Goal: Information Seeking & Learning: Learn about a topic

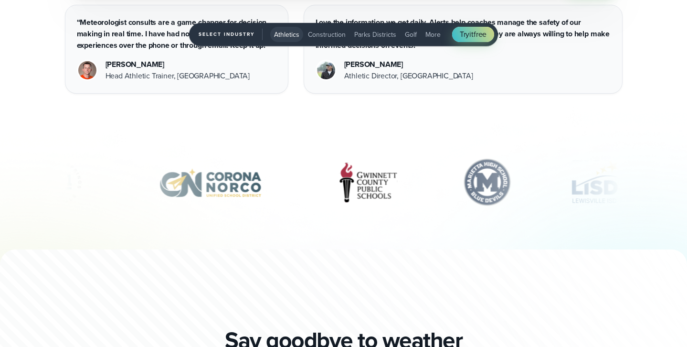
scroll to position [3257, 0]
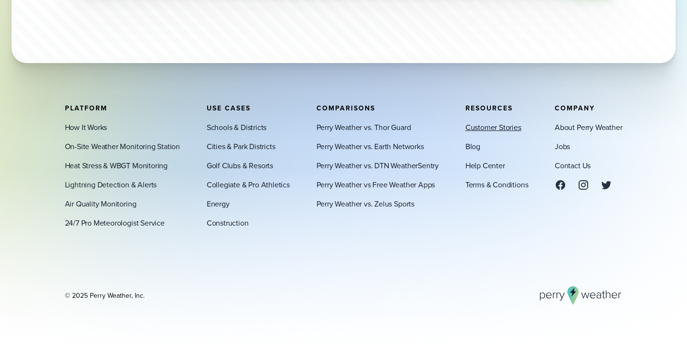
click at [501, 127] on link "Customer Stories" at bounding box center [493, 126] width 56 height 11
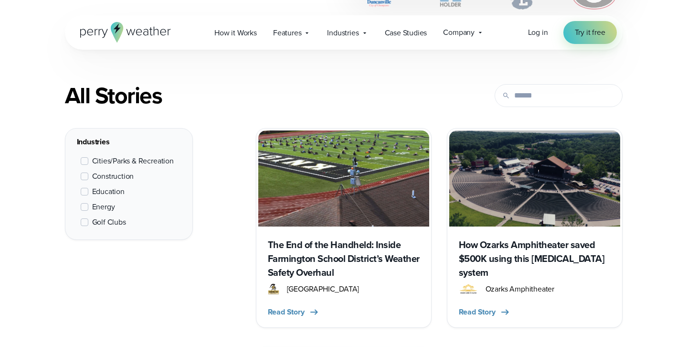
scroll to position [402, 0]
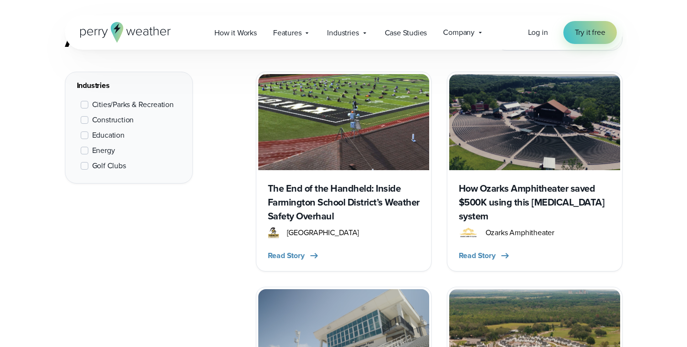
click at [84, 166] on span at bounding box center [85, 166] width 8 height 8
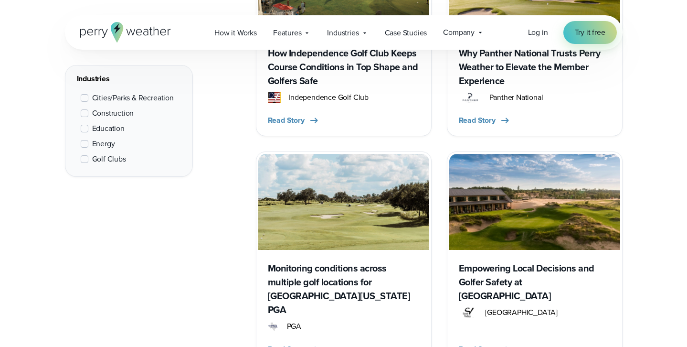
scroll to position [971, 0]
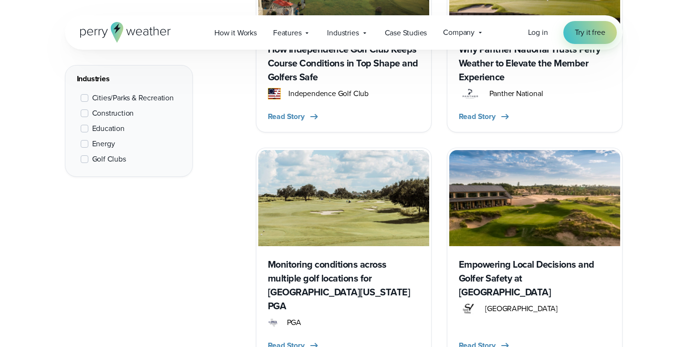
click at [494, 265] on h3 "Empowering Local Decisions and Golfer Safety at [GEOGRAPHIC_DATA]" at bounding box center [535, 278] width 152 height 42
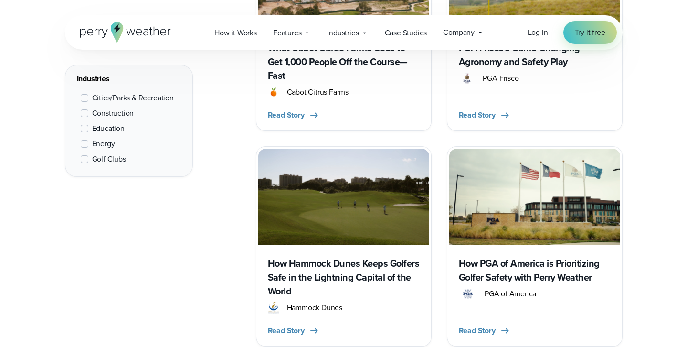
scroll to position [542, 0]
click at [321, 272] on h3 "How Hammock Dunes Keeps Golfers Safe in the Lightning Capital of the World" at bounding box center [344, 278] width 152 height 42
